Goal: Information Seeking & Learning: Learn about a topic

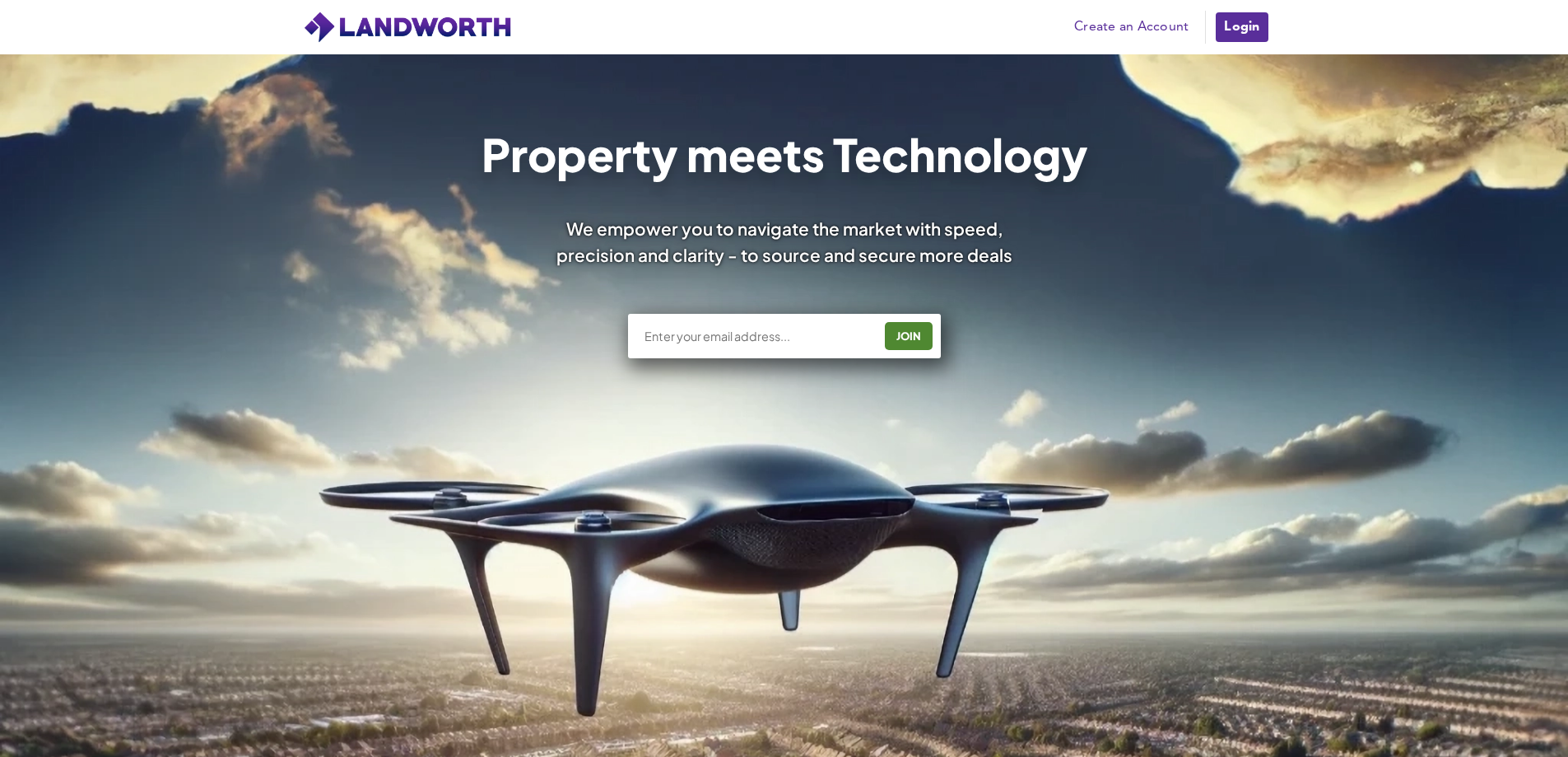
drag, startPoint x: 0, startPoint y: 0, endPoint x: 763, endPoint y: 300, distance: 819.9
click at [684, 337] on input "text" at bounding box center [758, 335] width 230 height 16
type input "scott.hannah@goldentreefs.co.uk"
drag, startPoint x: 851, startPoint y: 339, endPoint x: 386, endPoint y: 285, distance: 468.1
click at [388, 285] on div "scott.hannah@goldentreefs.co.uk JOIN" at bounding box center [784, 324] width 988 height 86
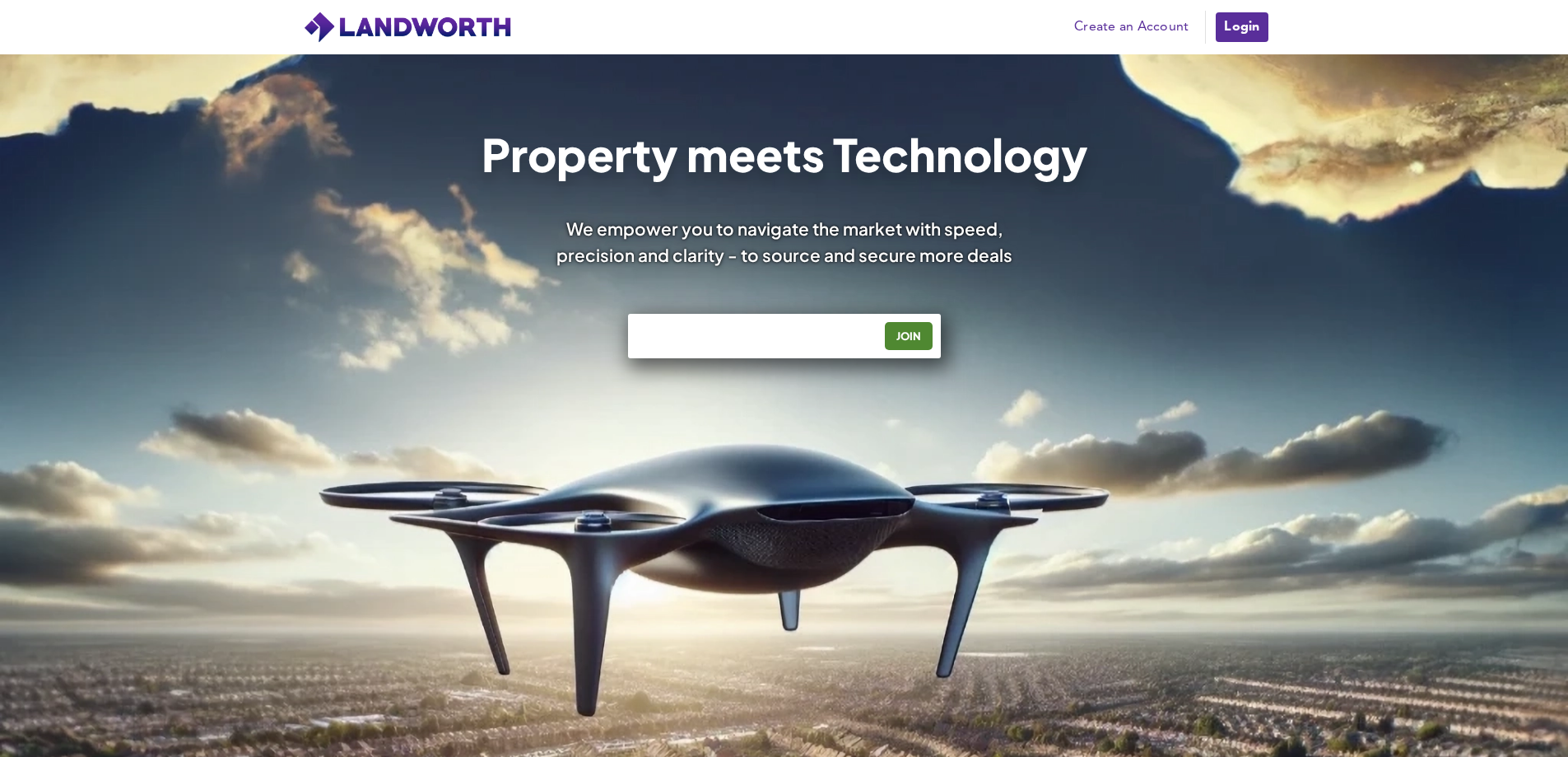
click at [1247, 33] on link "Login" at bounding box center [1241, 27] width 55 height 33
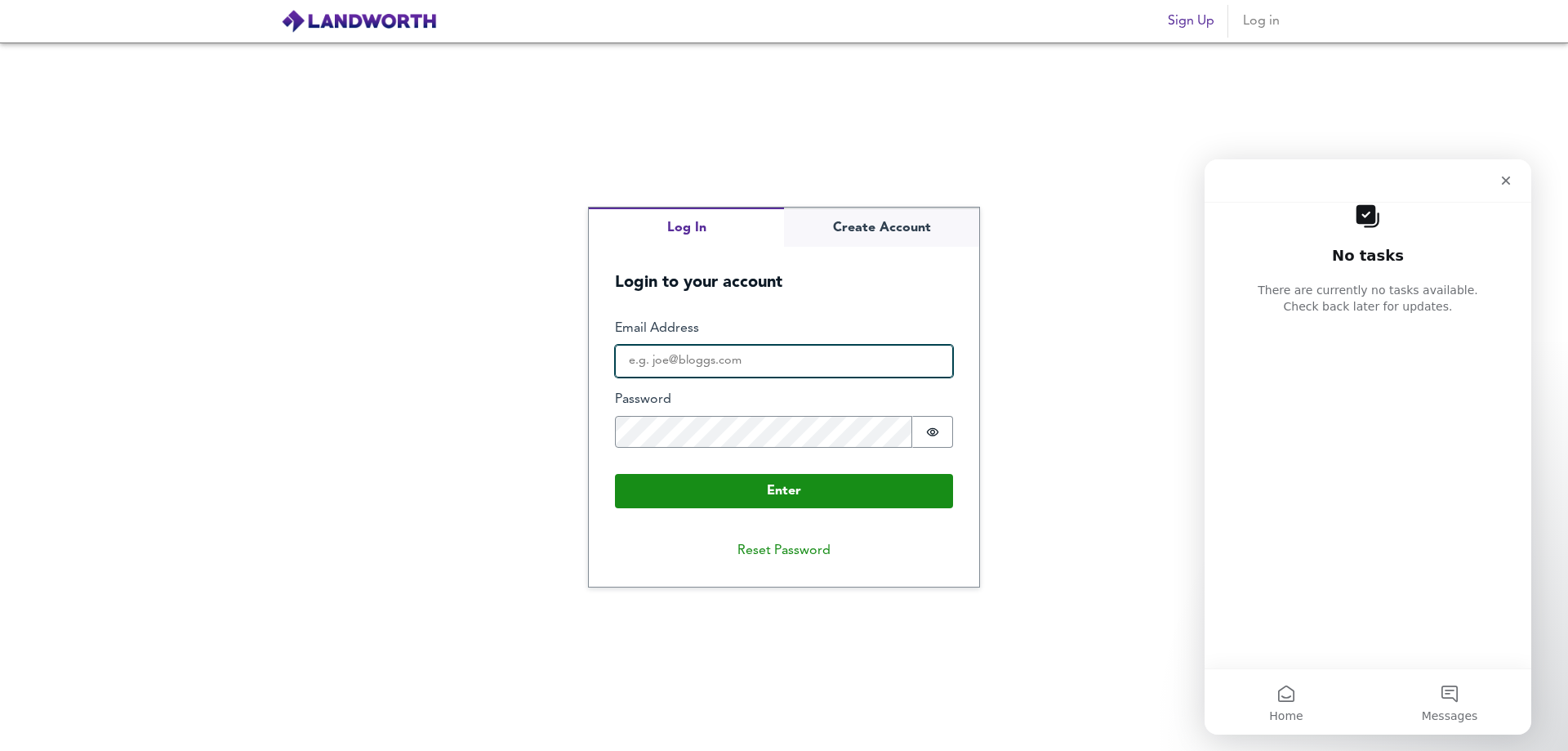
click at [673, 362] on input "Email Address" at bounding box center [784, 361] width 338 height 32
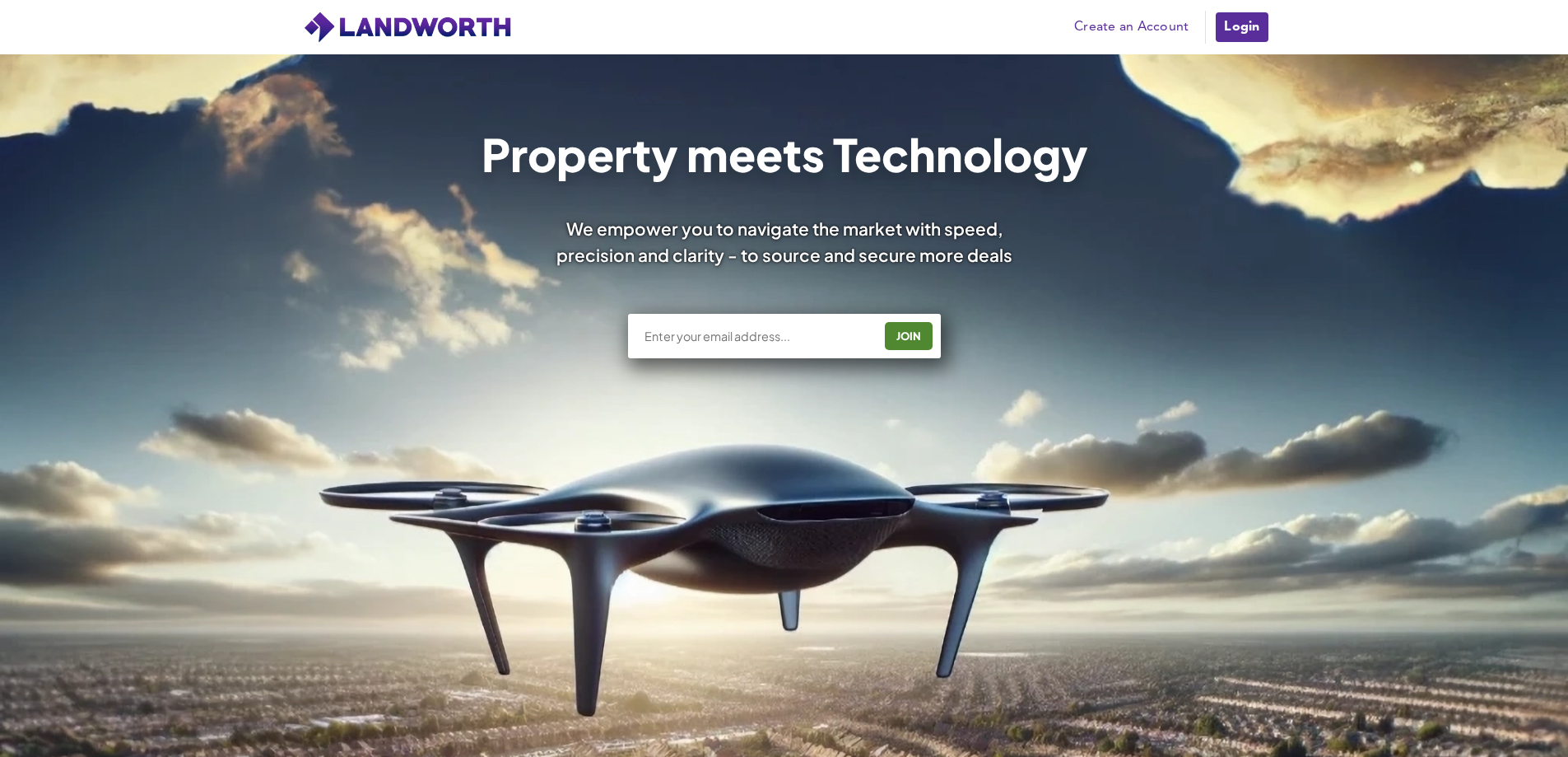
click at [1247, 26] on link "Login" at bounding box center [1241, 27] width 55 height 33
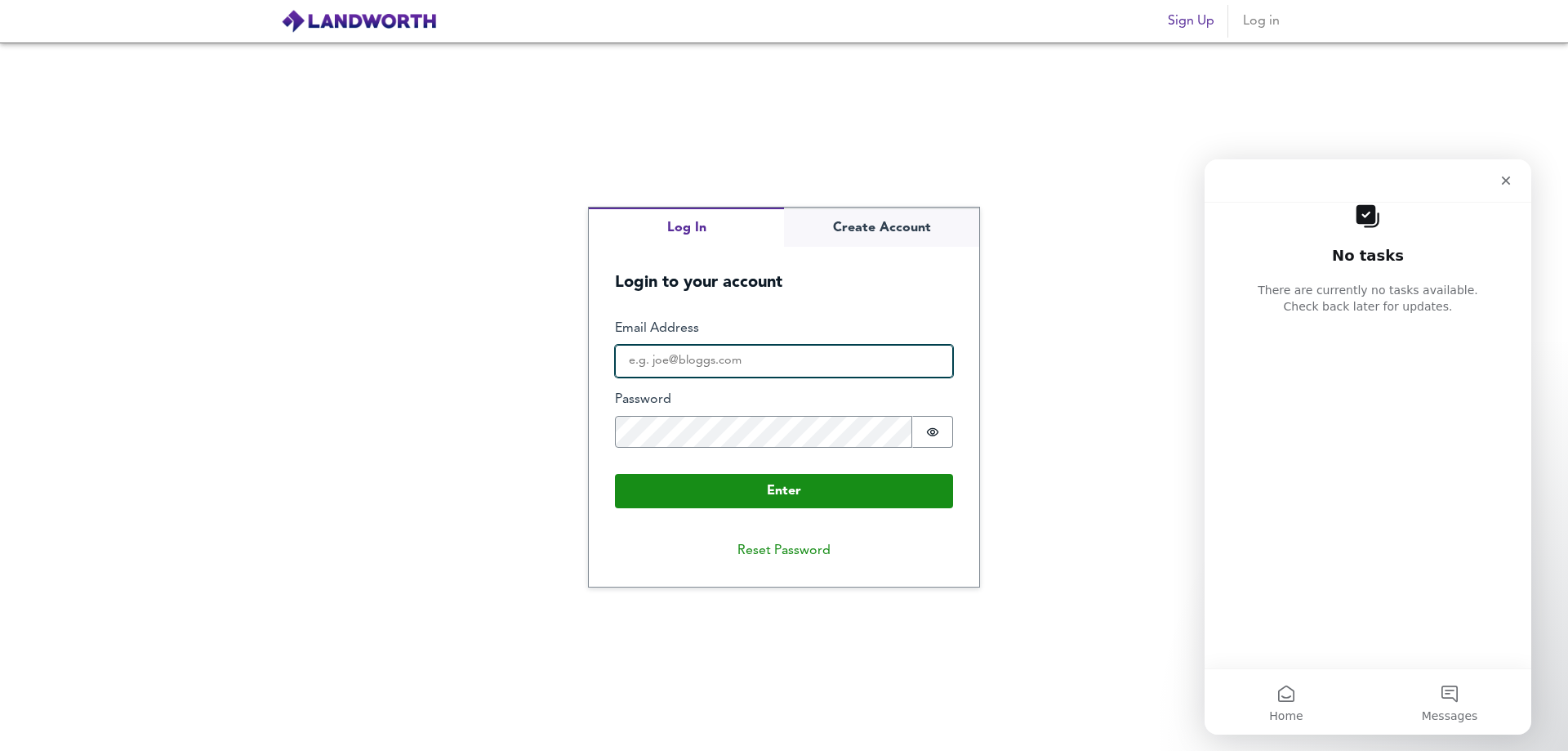
click at [694, 365] on input "Email Address" at bounding box center [784, 361] width 338 height 32
type input "scott.hannah@goldentreefs.co.uk"
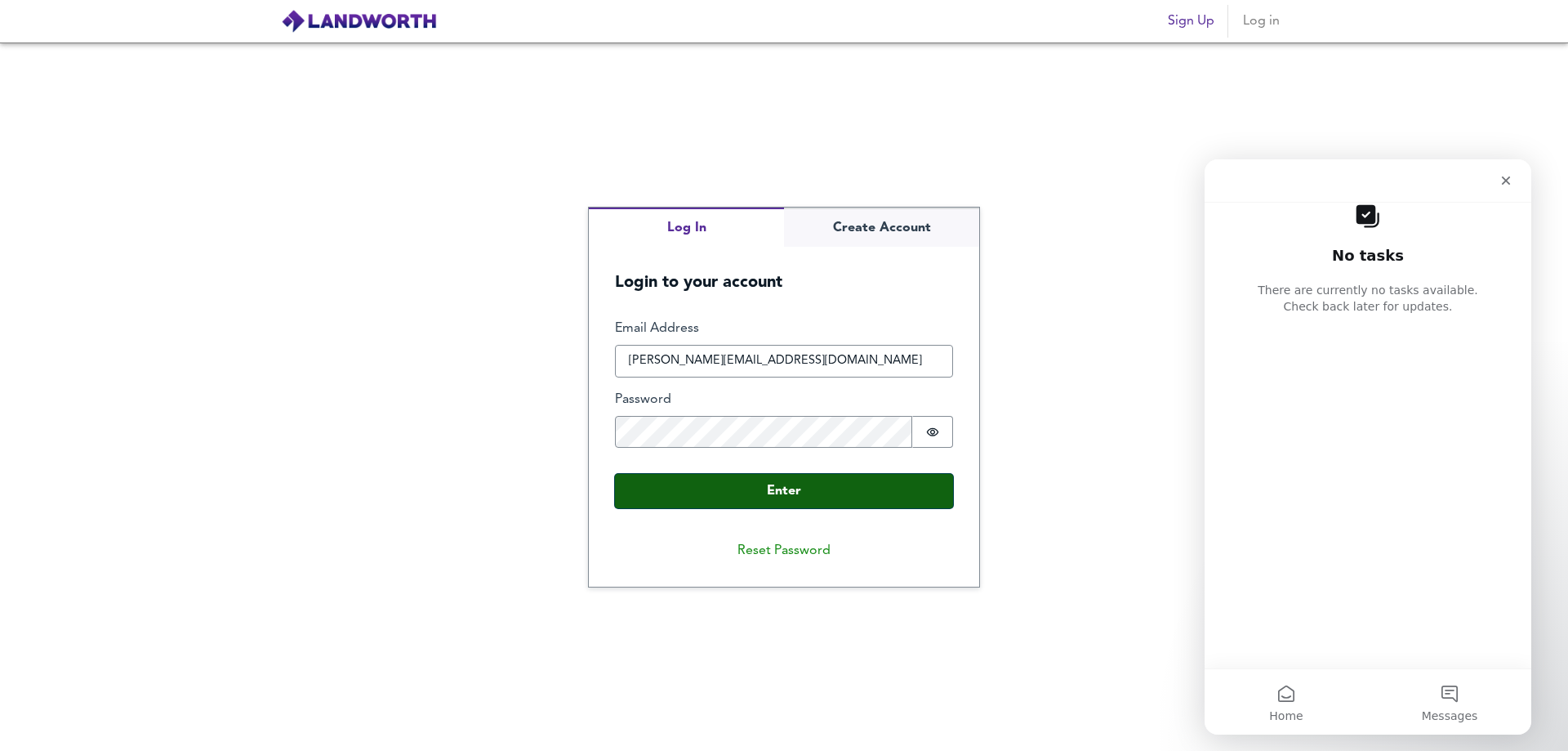
click at [831, 478] on button "Enter" at bounding box center [784, 491] width 338 height 34
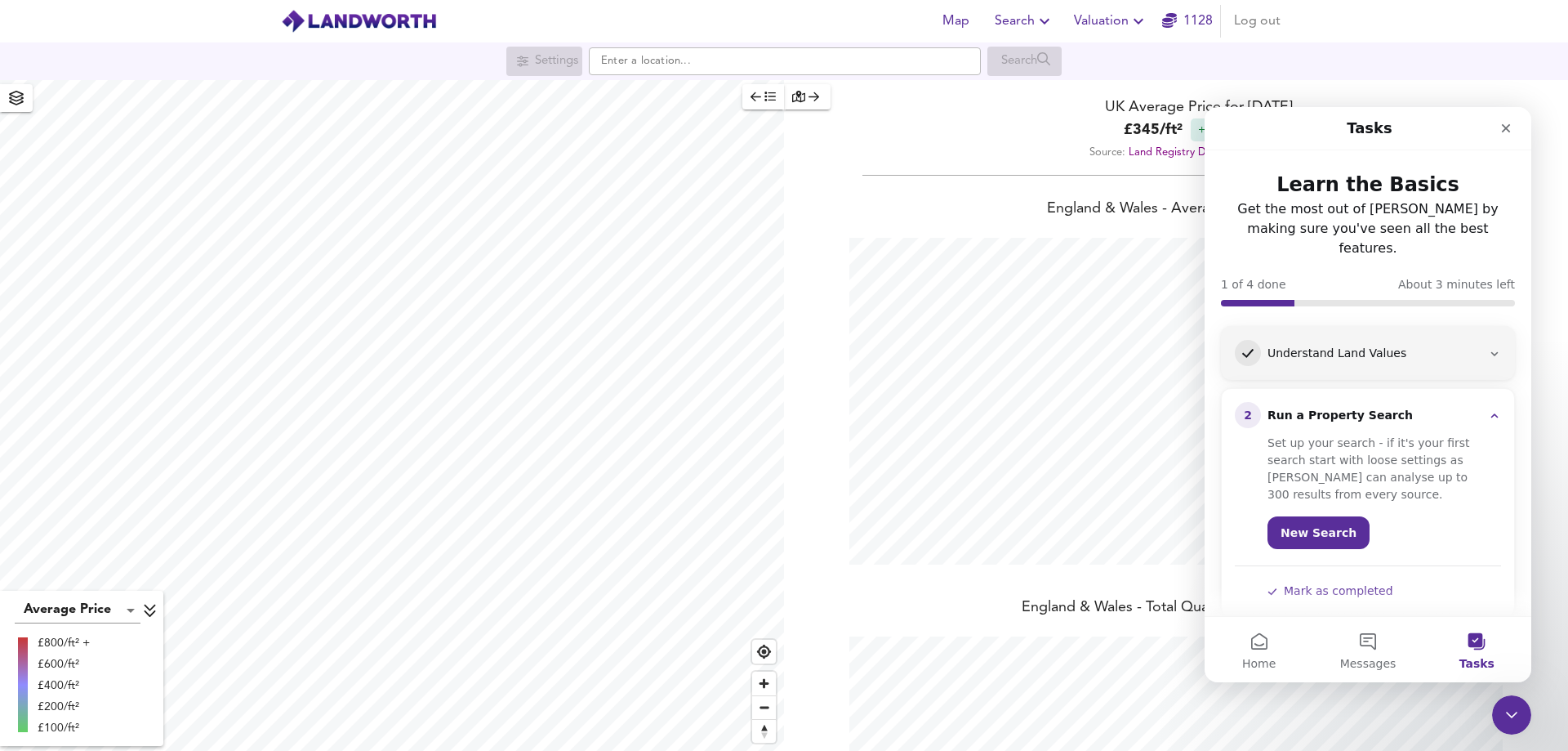
scroll to position [751, 1568]
click at [625, 69] on input "text" at bounding box center [784, 61] width 392 height 28
click at [637, 84] on li "CM3 1BP Howe Street, Chelmsford" at bounding box center [784, 94] width 391 height 36
type input "Howe Street, Chelmsford CM3 1BP"
click at [1502, 127] on icon "Close" at bounding box center [1506, 128] width 13 height 13
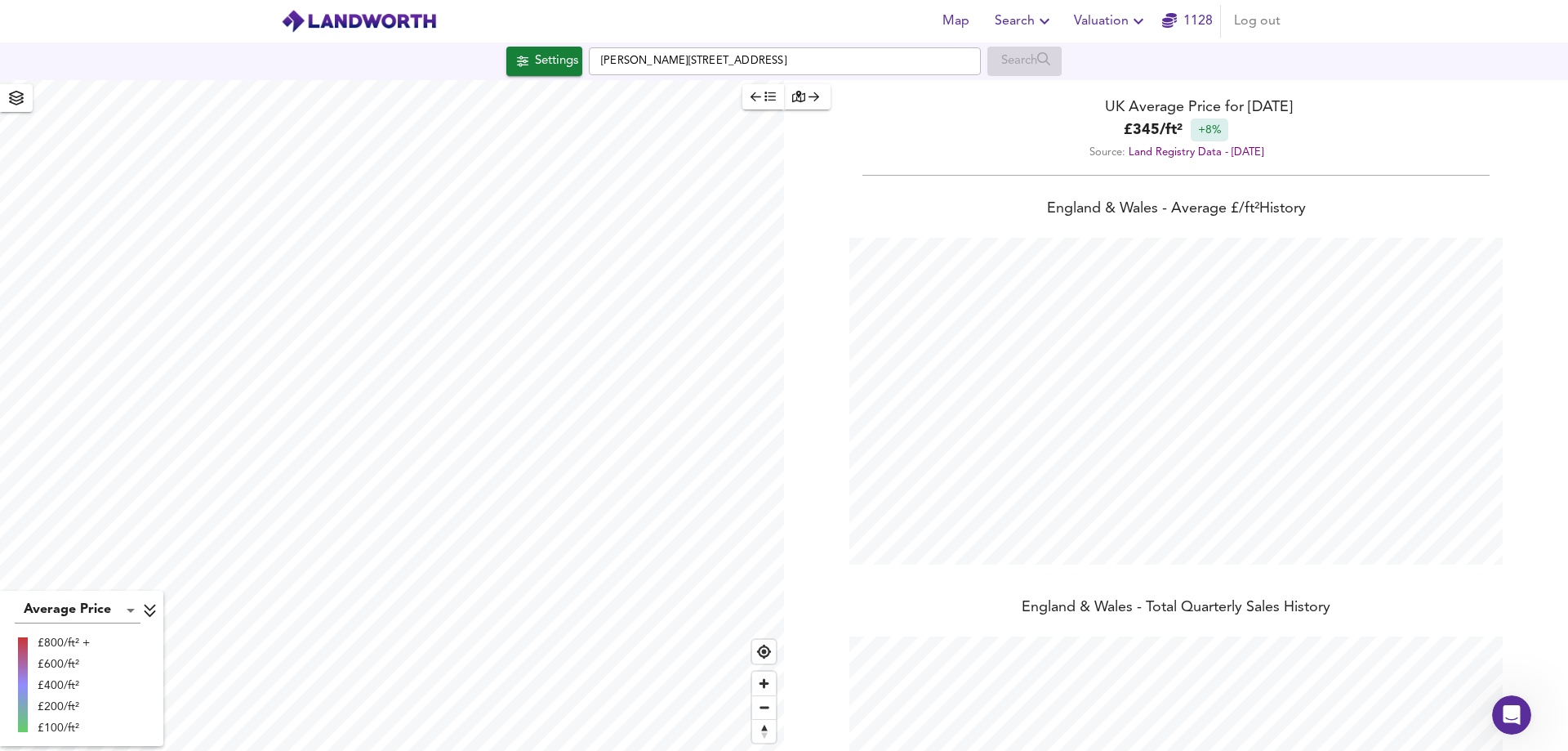
scroll to position [0, 0]
checkbox input "false"
checkbox input "true"
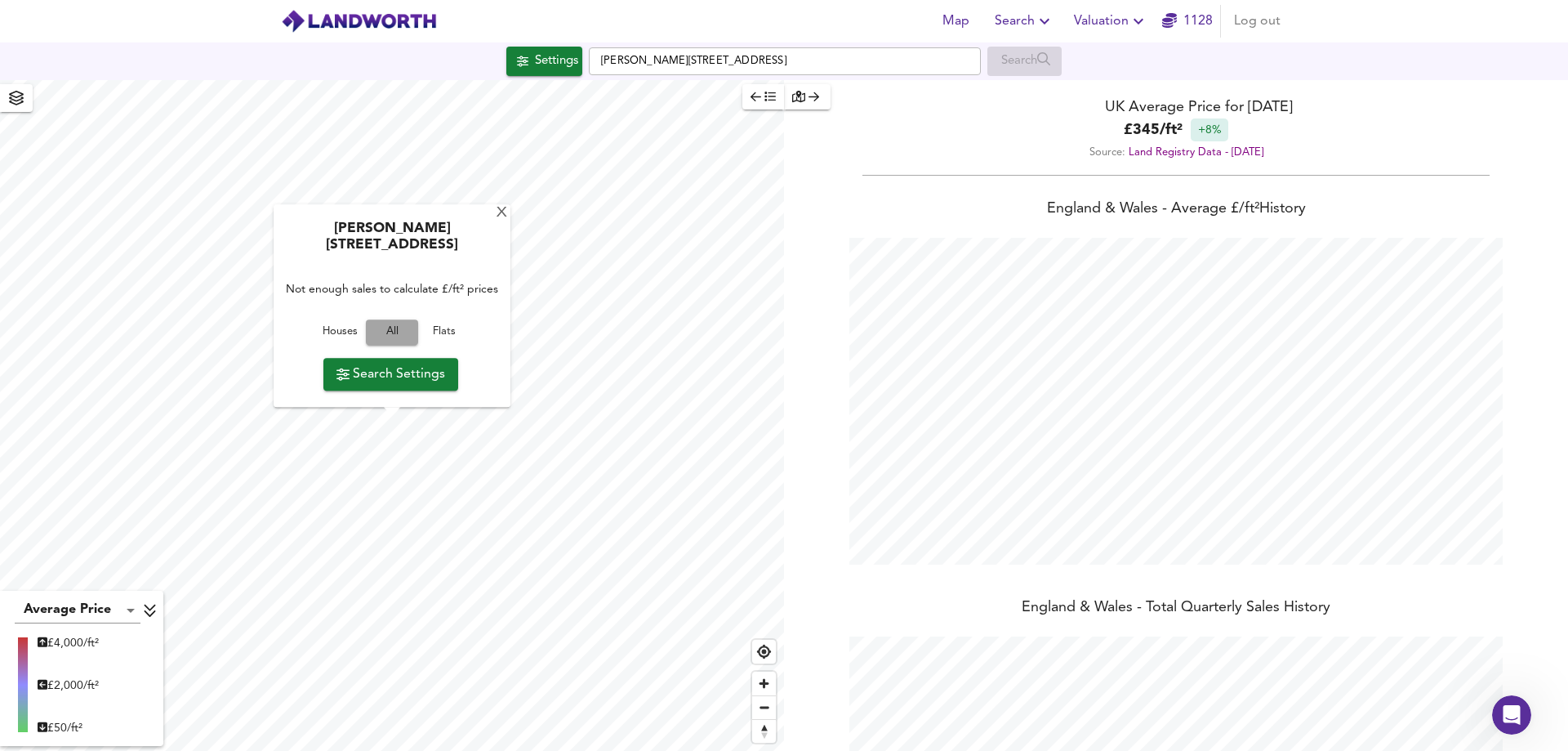
click at [389, 335] on span "All" at bounding box center [392, 333] width 36 height 19
click at [384, 326] on span "All" at bounding box center [392, 333] width 36 height 19
type input "1322"
click at [396, 333] on span "All" at bounding box center [392, 333] width 36 height 19
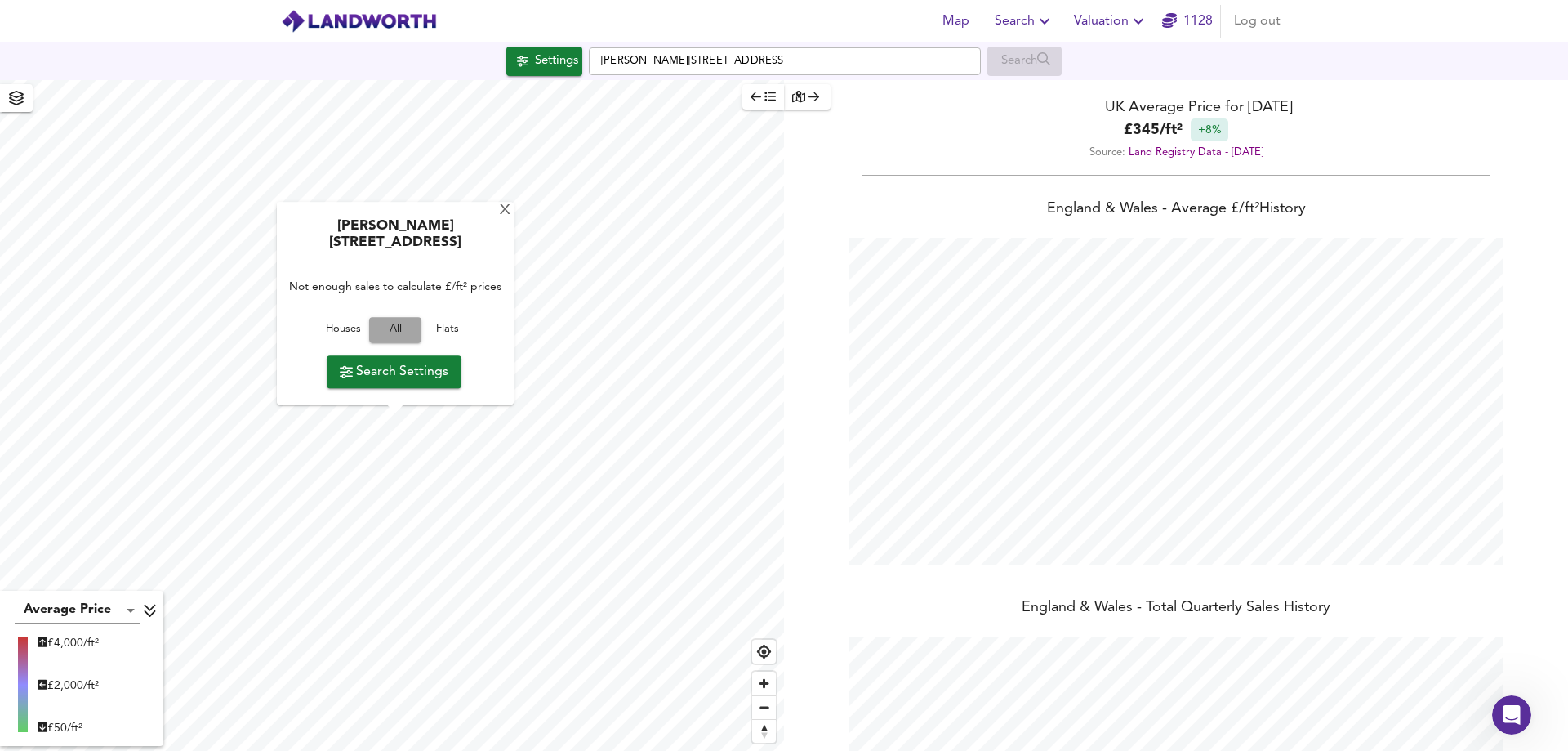
click at [389, 334] on span "All" at bounding box center [395, 331] width 36 height 19
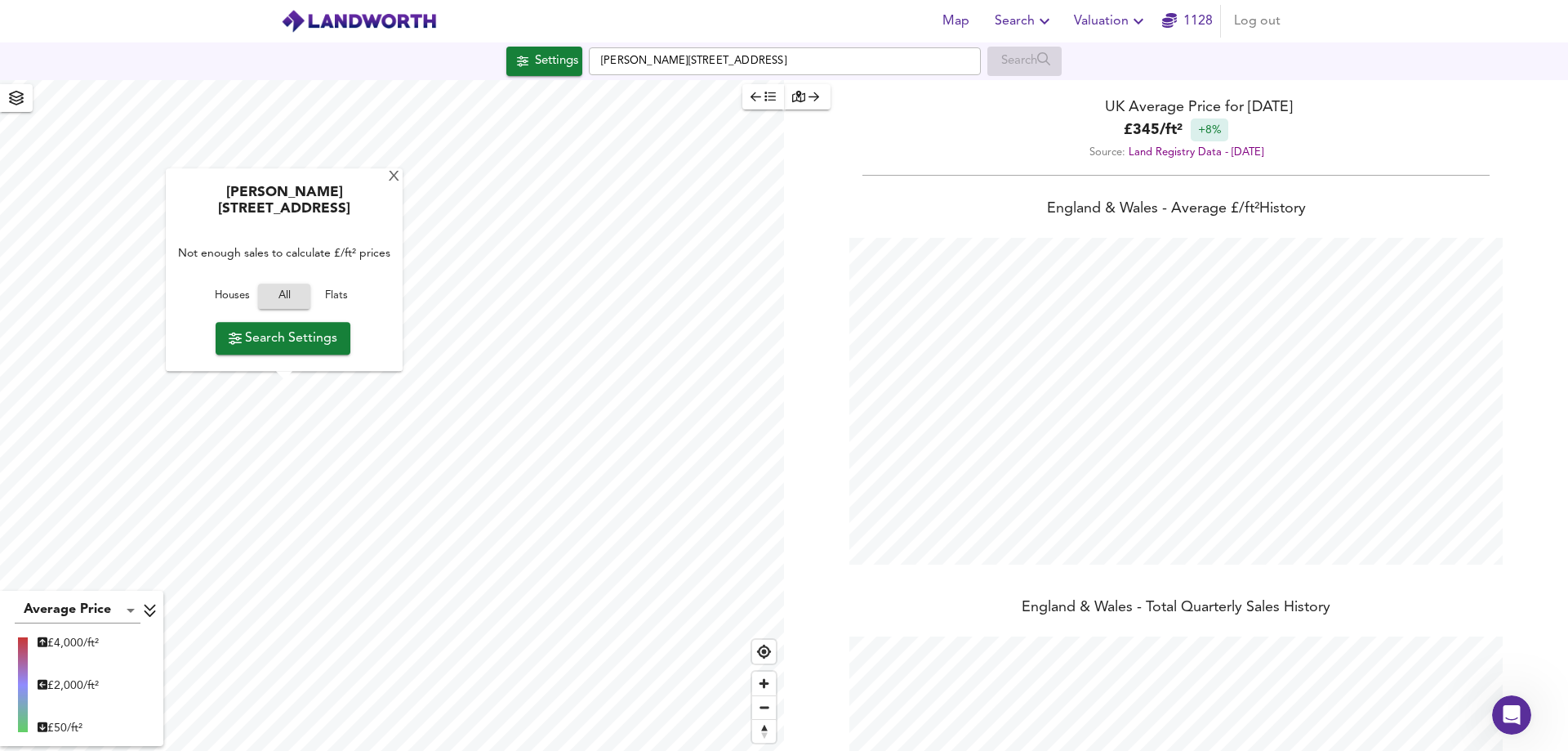
type input "3876"
click at [331, 750] on html "Map Search Valuation 1128 Log out Settings Howe Street, Chelmsford CM3 1BP Sear…" at bounding box center [784, 376] width 1568 height 751
click at [285, 296] on span "All" at bounding box center [285, 297] width 36 height 19
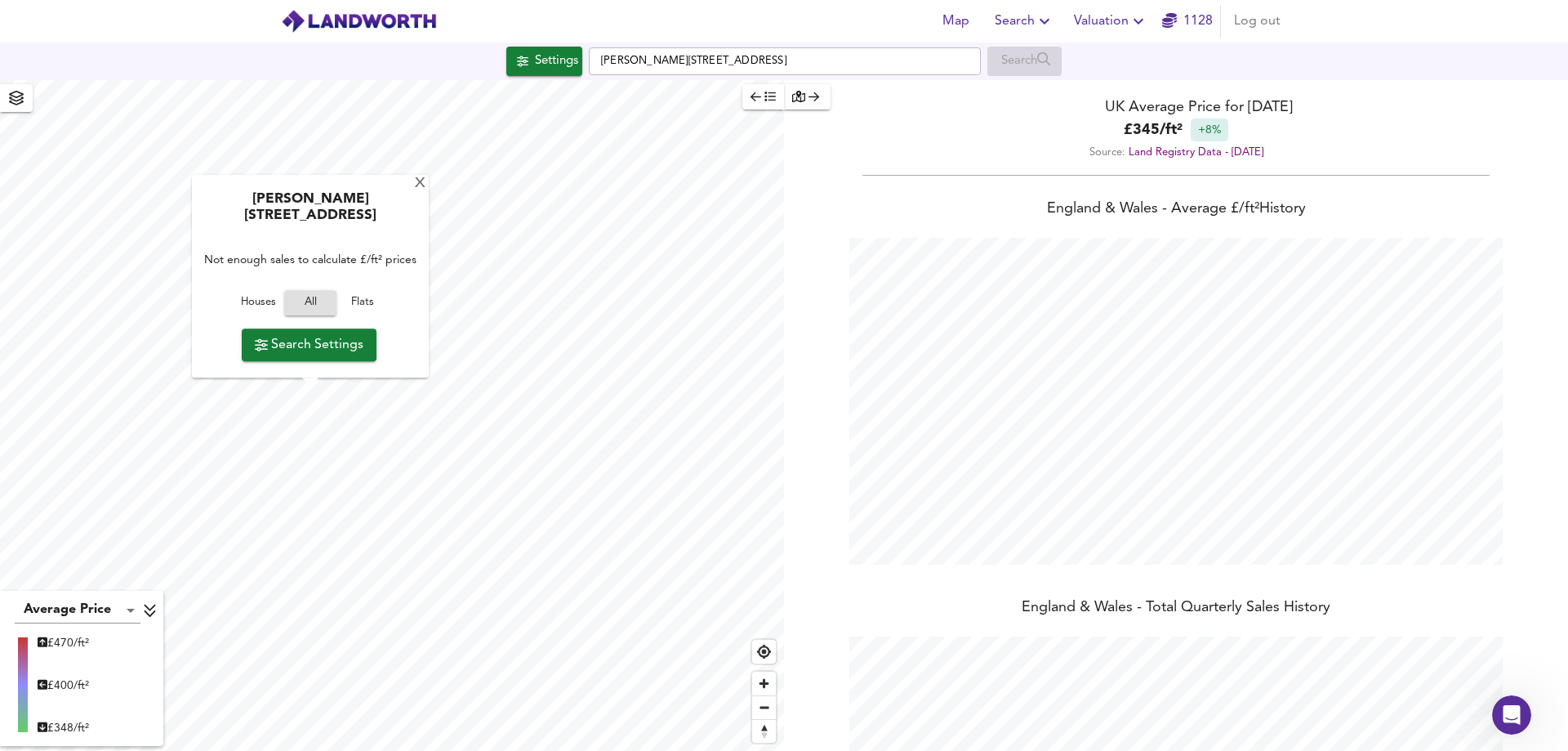
click at [14, 103] on icon "button" at bounding box center [16, 97] width 16 height 14
